Goal: Information Seeking & Learning: Learn about a topic

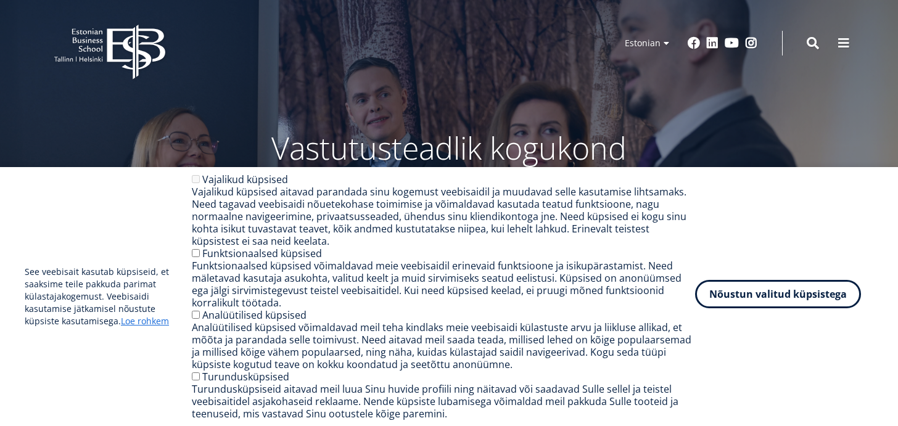
click at [803, 300] on button "Nõustun valitud küpsistega" at bounding box center [778, 294] width 166 height 28
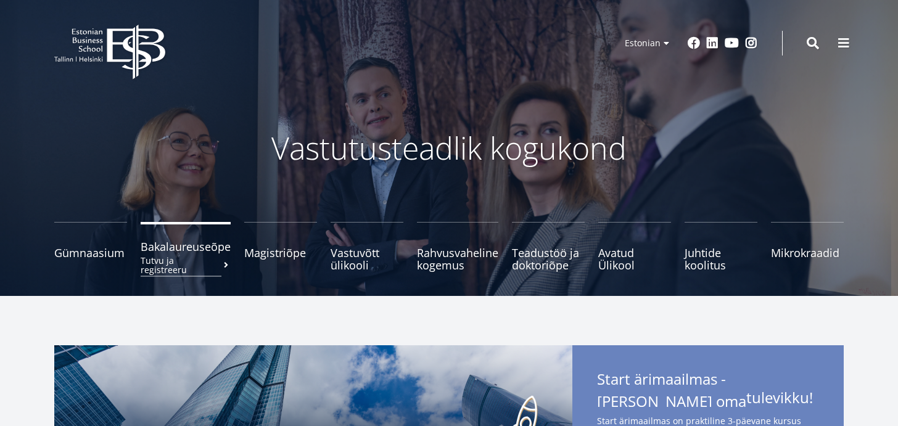
click at [173, 242] on span "Bakalaureuseõpe Tutvu ja registreeru" at bounding box center [186, 247] width 90 height 12
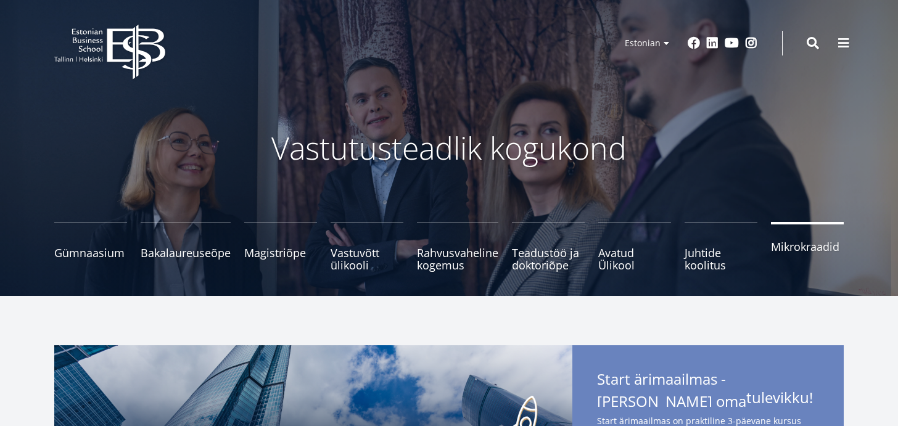
click at [811, 249] on span "Mikrokraadid" at bounding box center [807, 247] width 73 height 12
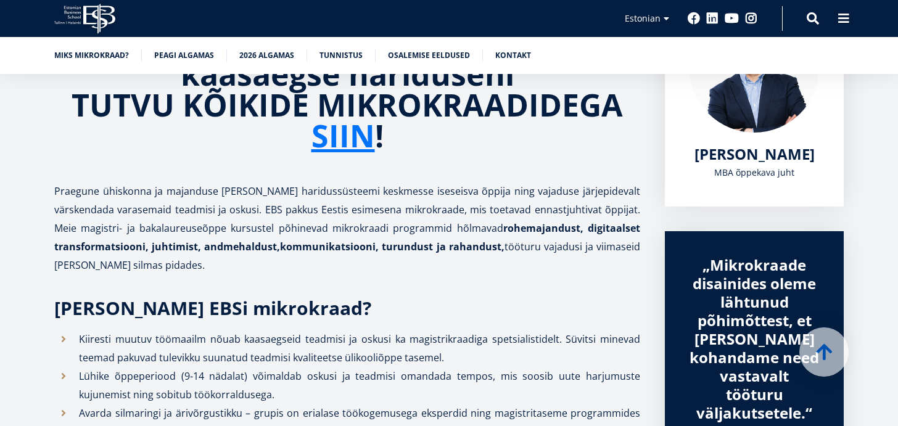
scroll to position [232, 0]
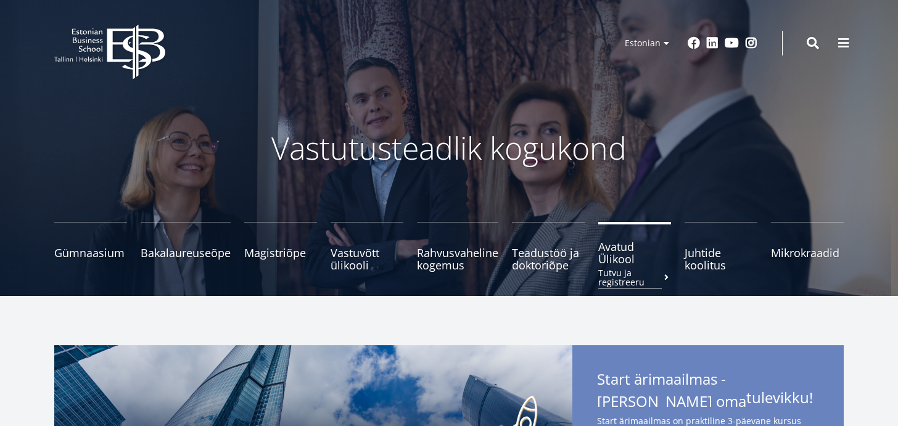
click at [613, 260] on span "Avatud Ülikool Tutvu ja registreeru" at bounding box center [634, 253] width 73 height 25
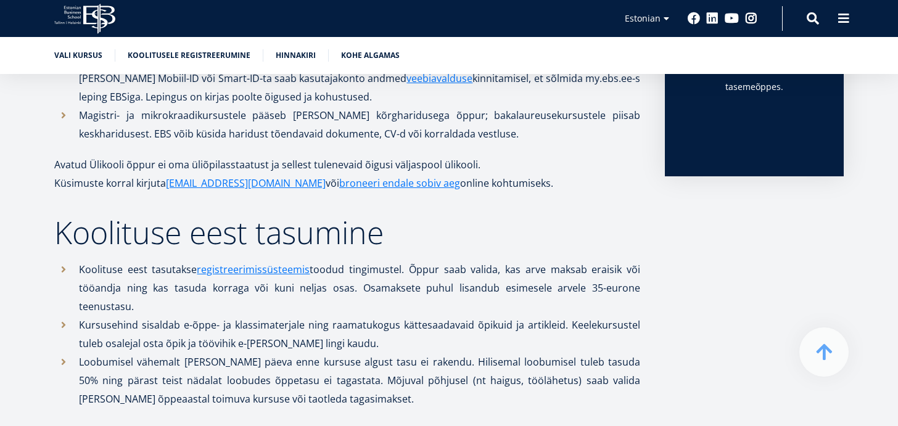
scroll to position [1101, 0]
